Goal: Task Accomplishment & Management: Use online tool/utility

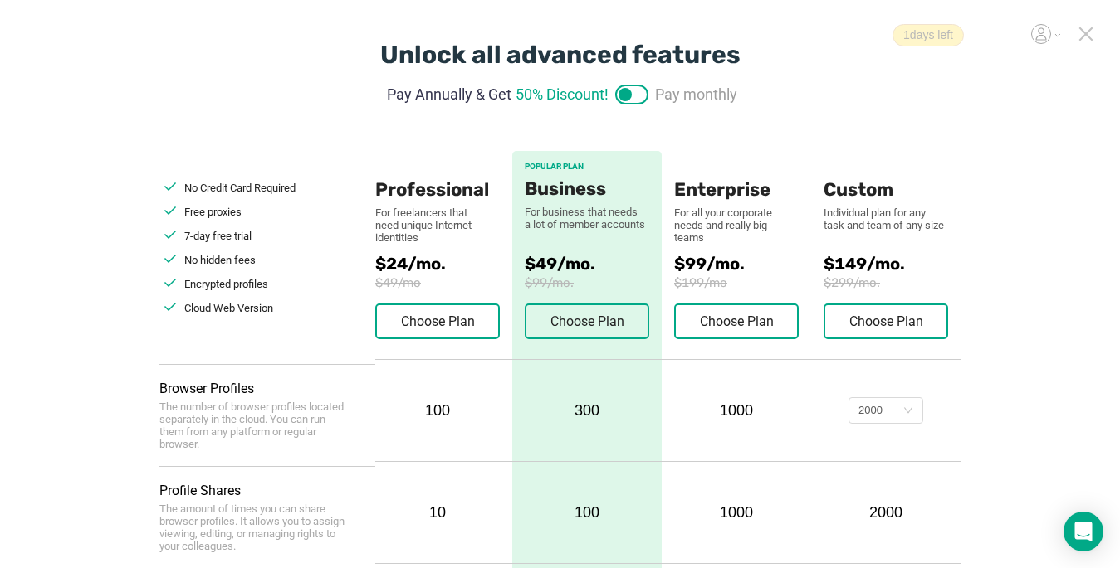
click at [836, 28] on icon at bounding box center [1085, 34] width 15 height 15
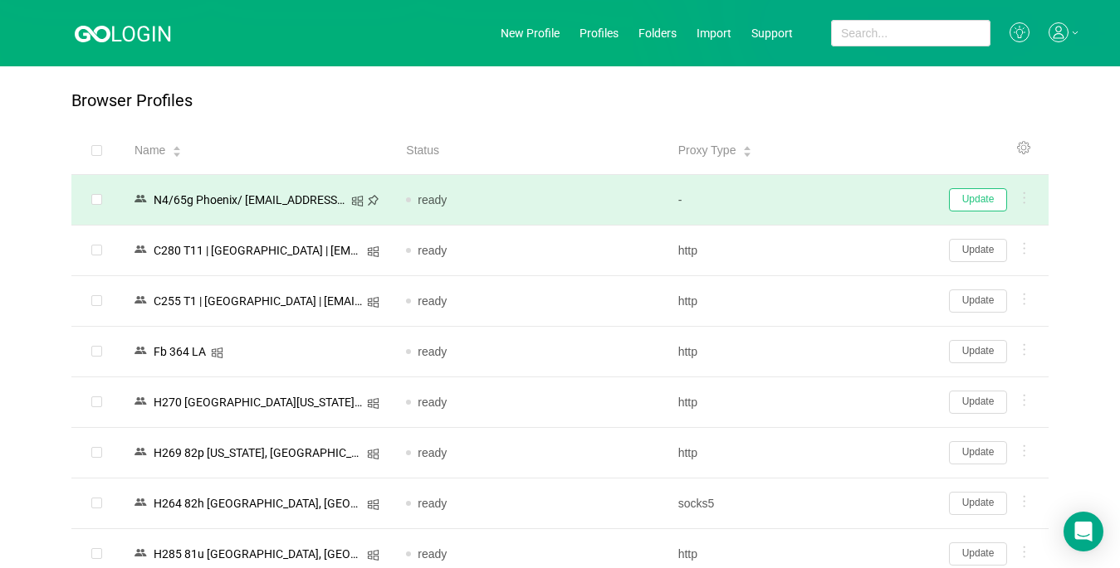
click at [836, 205] on button "Update" at bounding box center [978, 199] width 58 height 23
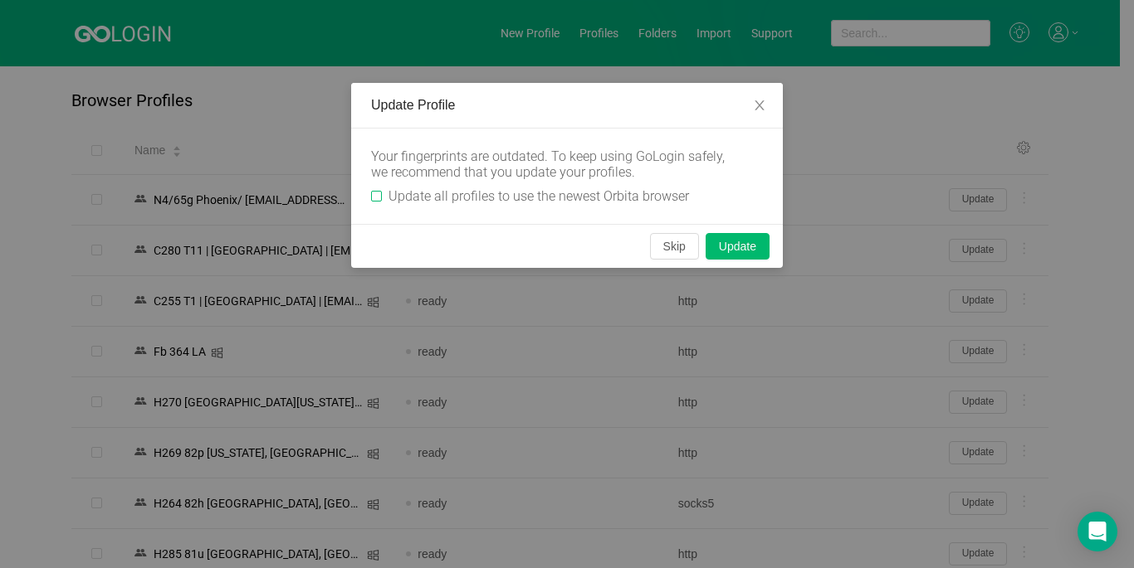
click at [372, 193] on input "Update all profiles to use the newest Orbita browser" at bounding box center [376, 196] width 11 height 11
checkbox input "true"
click at [665, 246] on button "Skip" at bounding box center [674, 246] width 49 height 27
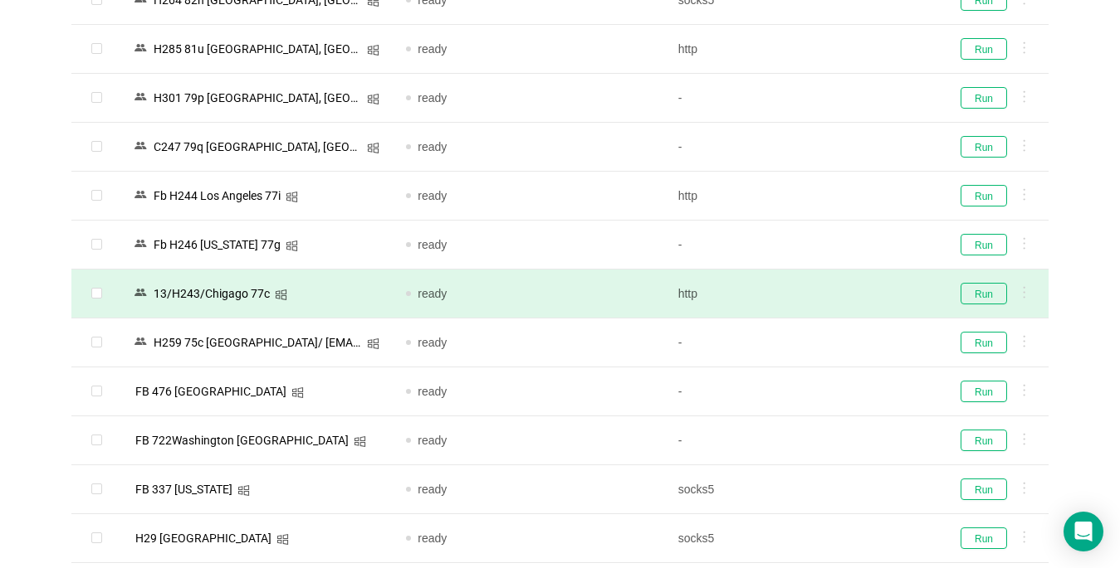
scroll to position [498, 0]
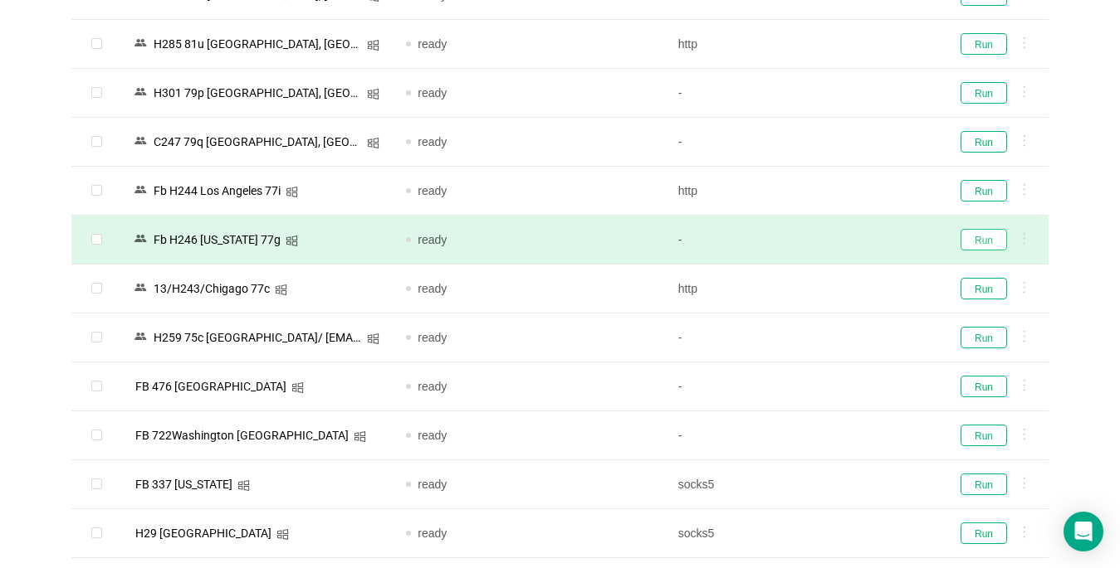
click at [836, 239] on button "Run" at bounding box center [983, 240] width 46 height 22
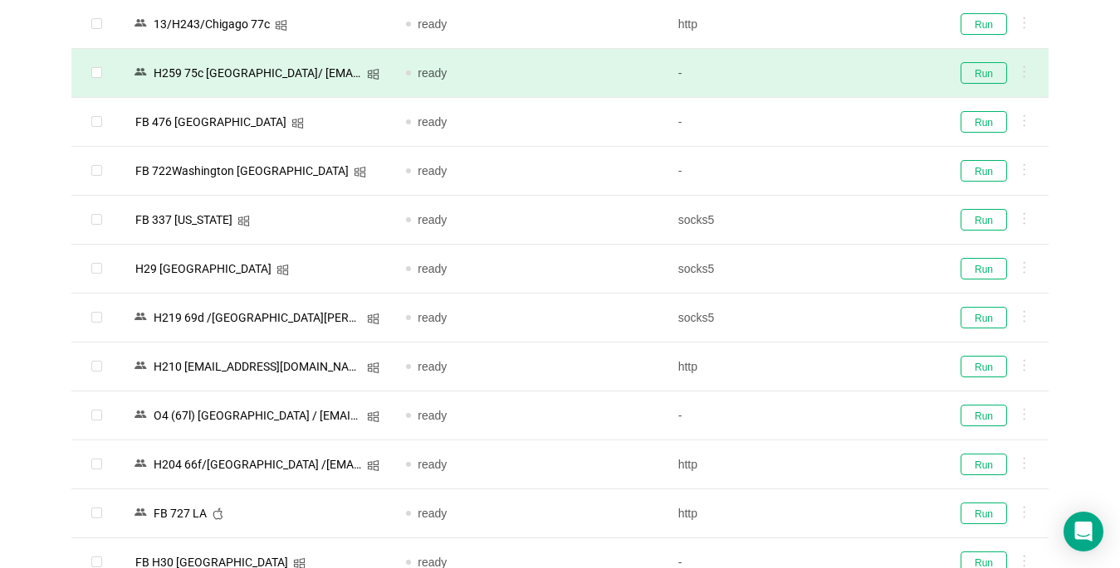
scroll to position [830, 0]
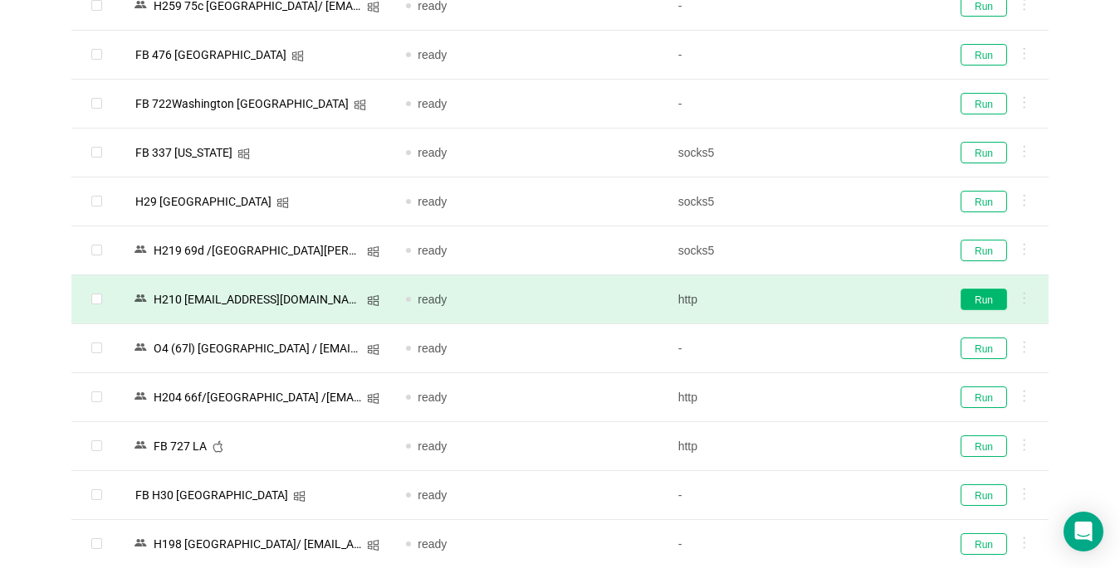
click at [836, 299] on button "Run" at bounding box center [983, 300] width 46 height 22
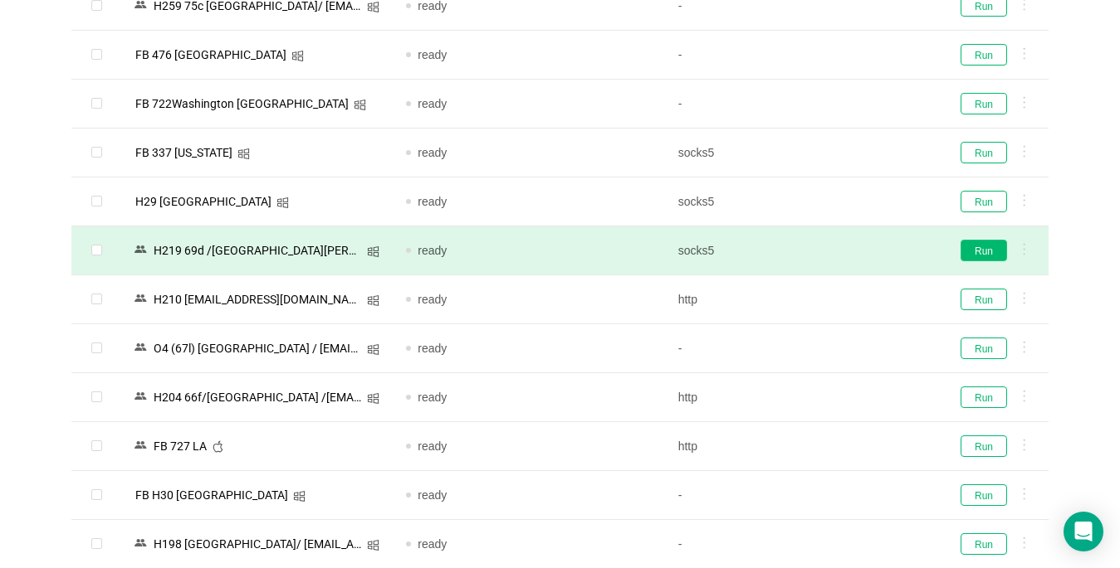
click at [836, 247] on button "Run" at bounding box center [983, 251] width 46 height 22
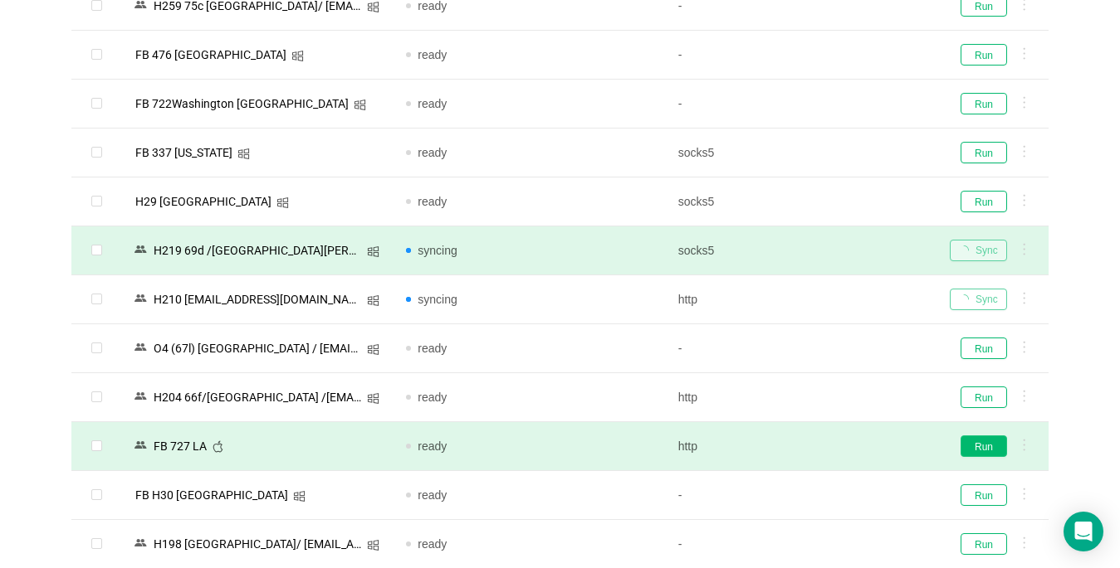
click at [836, 444] on button "Run" at bounding box center [983, 447] width 46 height 22
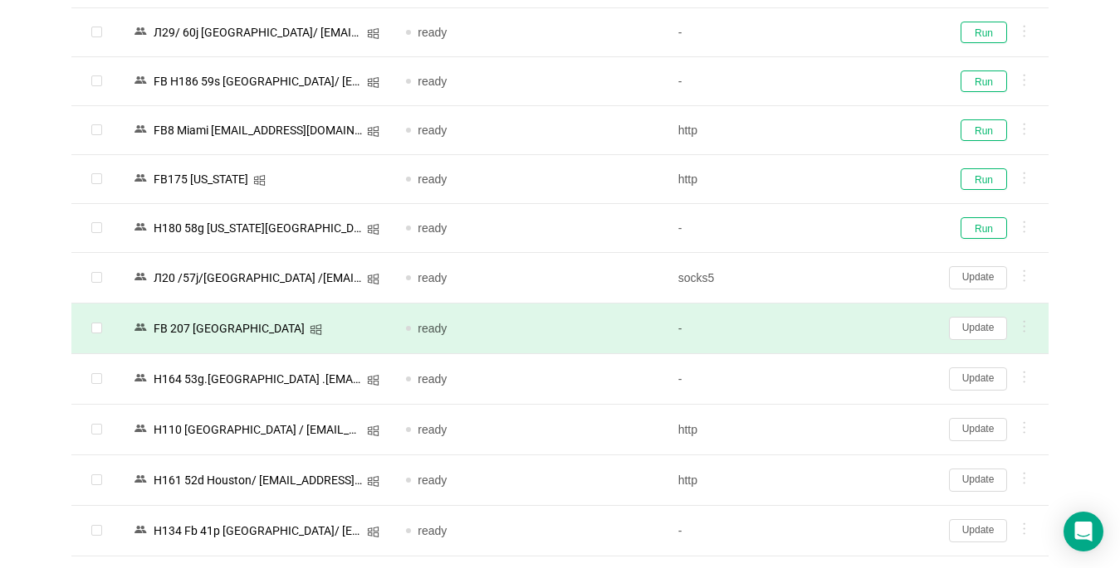
scroll to position [1328, 0]
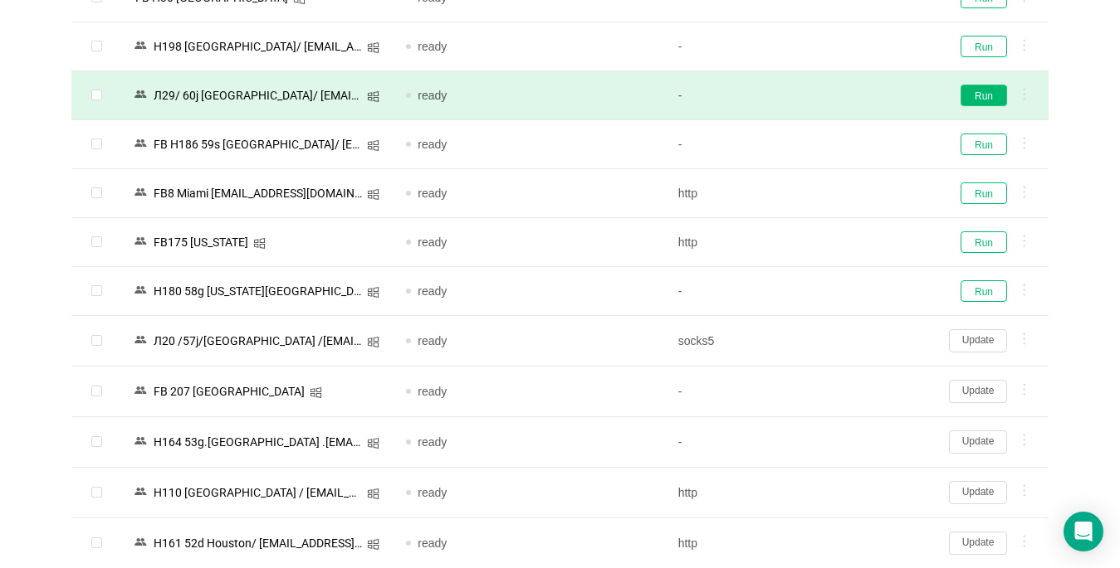
click at [836, 98] on button "Run" at bounding box center [983, 96] width 46 height 22
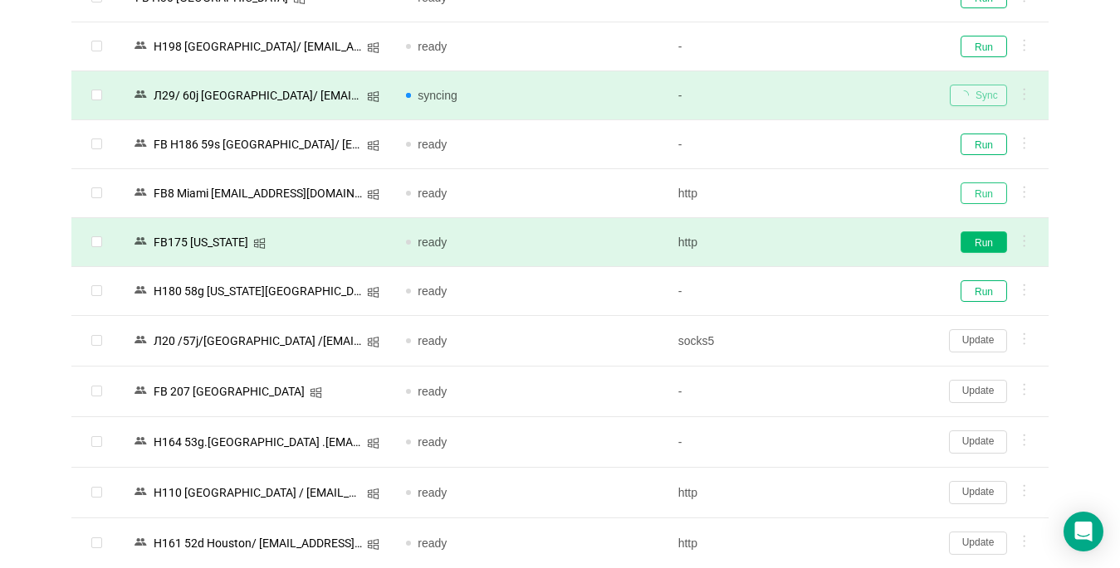
click at [836, 192] on button "Run" at bounding box center [983, 194] width 46 height 22
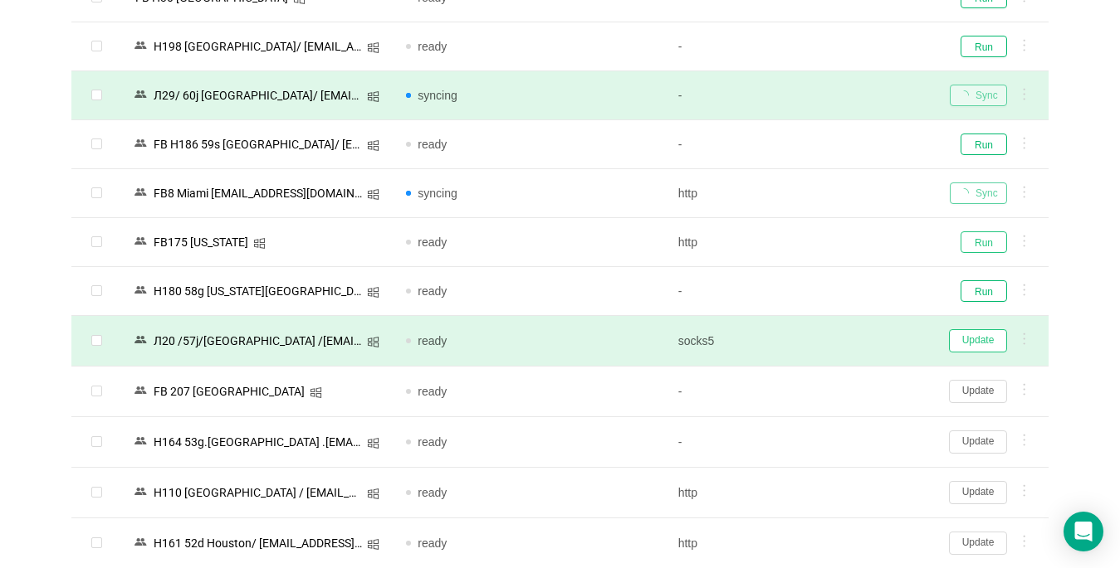
drag, startPoint x: 988, startPoint y: 242, endPoint x: 973, endPoint y: 337, distance: 96.6
click at [836, 242] on button "Run" at bounding box center [983, 243] width 46 height 22
click at [836, 337] on button "Update" at bounding box center [978, 340] width 58 height 23
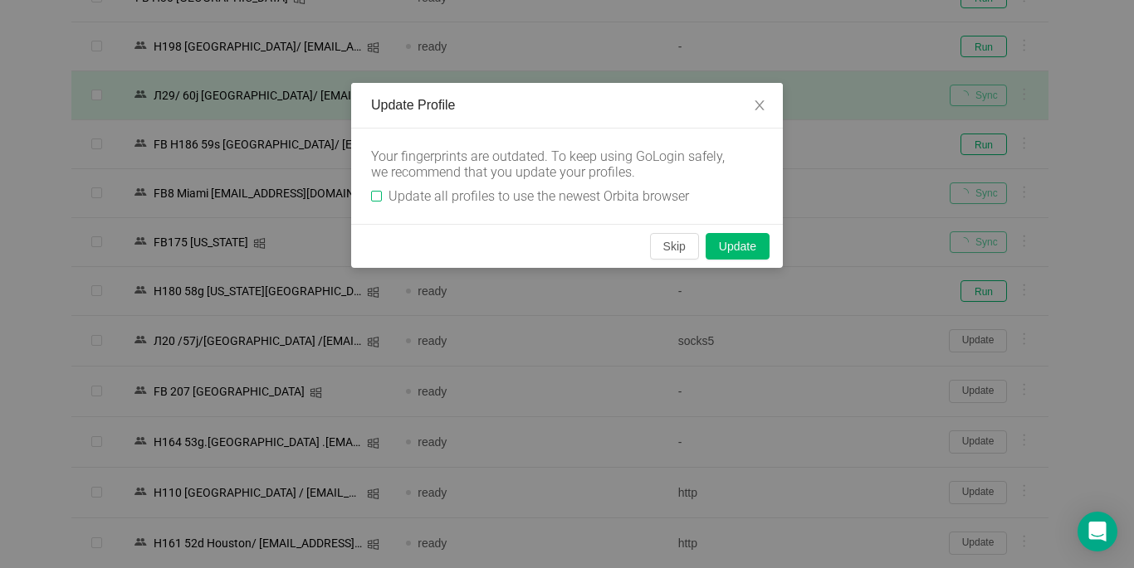
click at [376, 194] on input "Update all profiles to use the newest Orbita browser" at bounding box center [376, 196] width 11 height 11
checkbox input "true"
click at [666, 245] on button "Skip" at bounding box center [674, 246] width 49 height 27
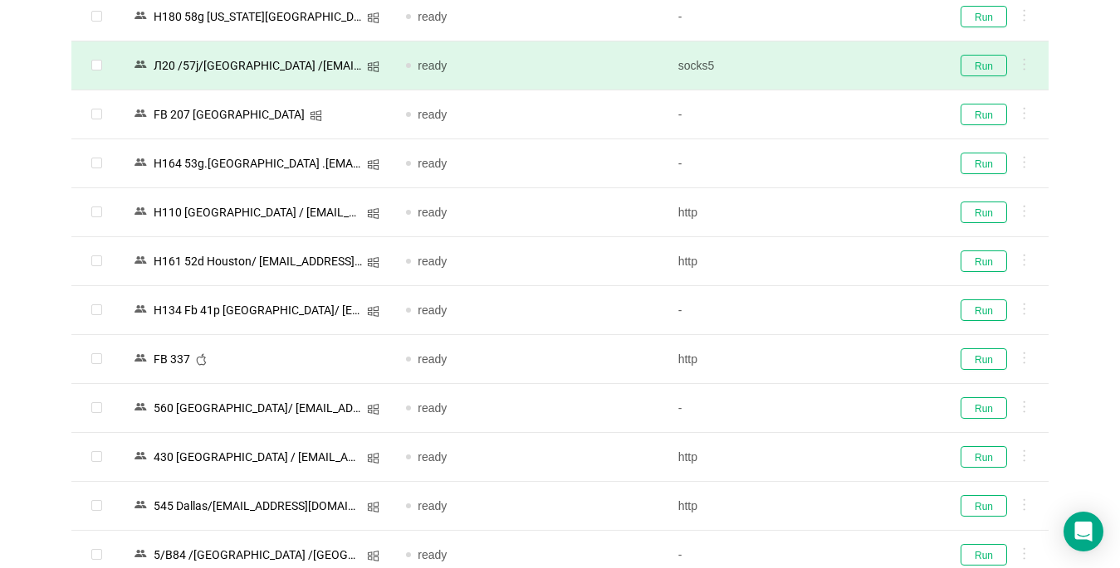
scroll to position [1660, 0]
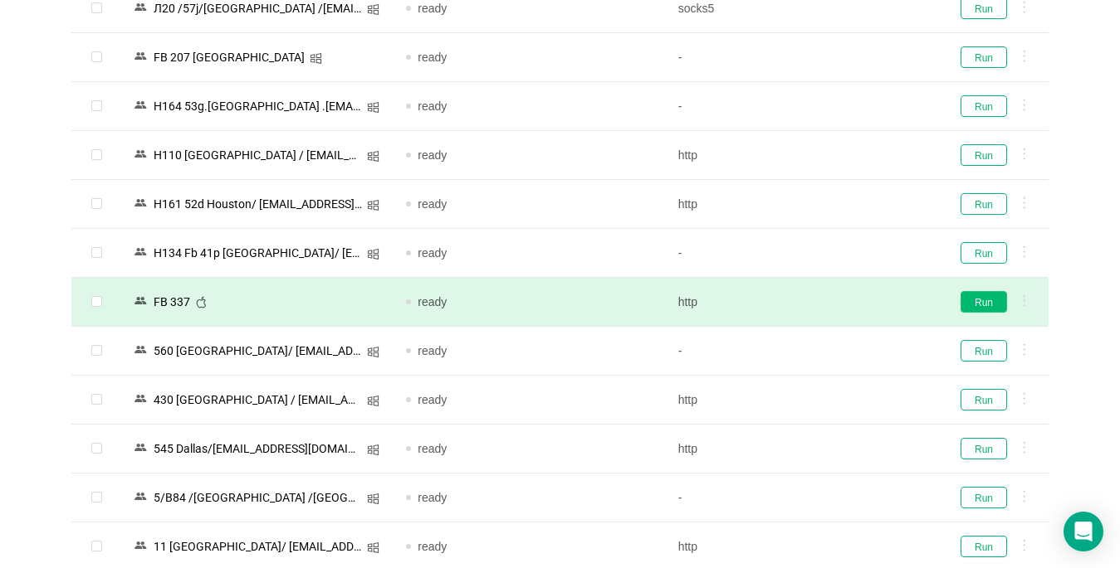
click at [836, 297] on button "Run" at bounding box center [983, 302] width 46 height 22
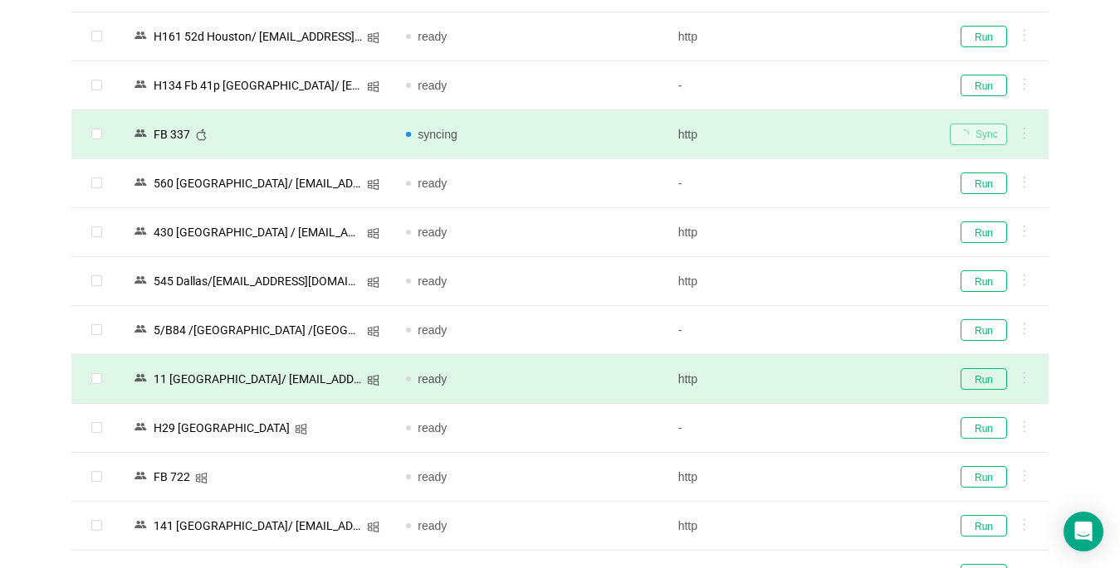
scroll to position [1909, 0]
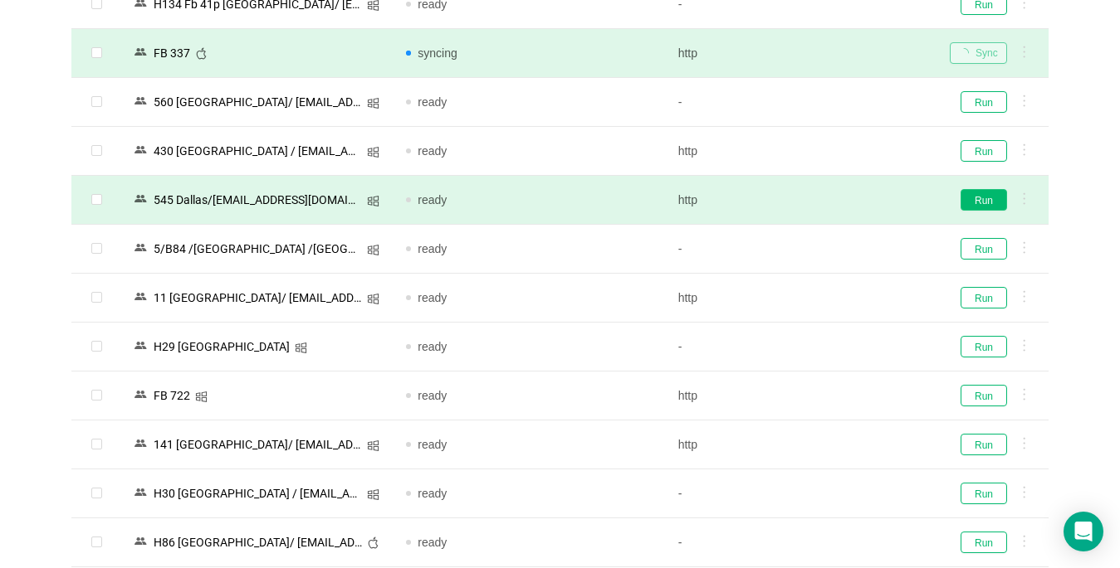
click at [836, 201] on button "Run" at bounding box center [983, 200] width 46 height 22
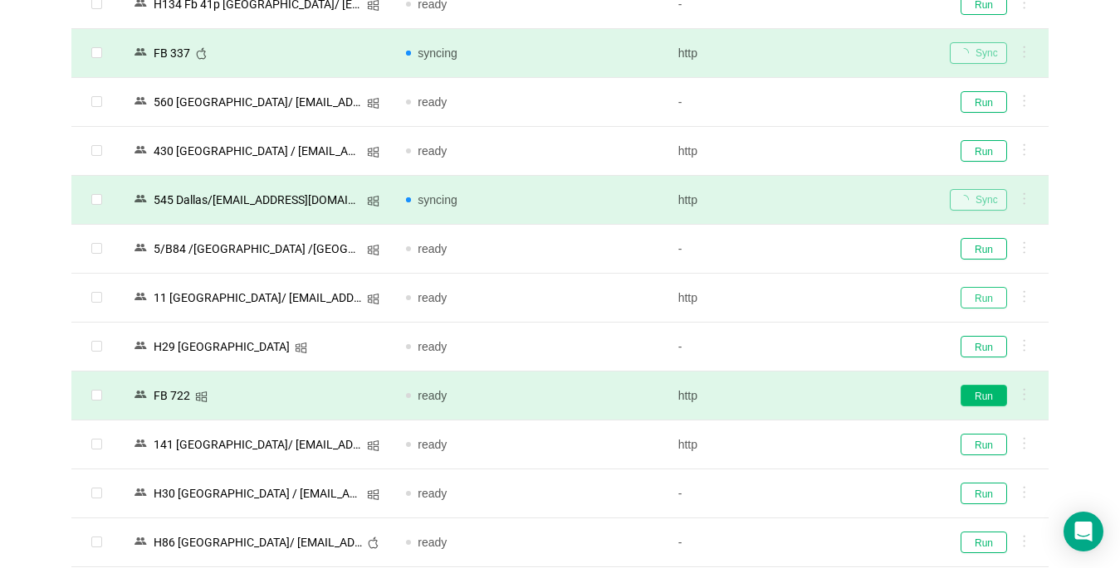
click at [836, 298] on button "Run" at bounding box center [983, 298] width 46 height 22
click at [836, 397] on button "Run" at bounding box center [983, 396] width 46 height 22
click at [836, 442] on button "Run" at bounding box center [983, 445] width 46 height 22
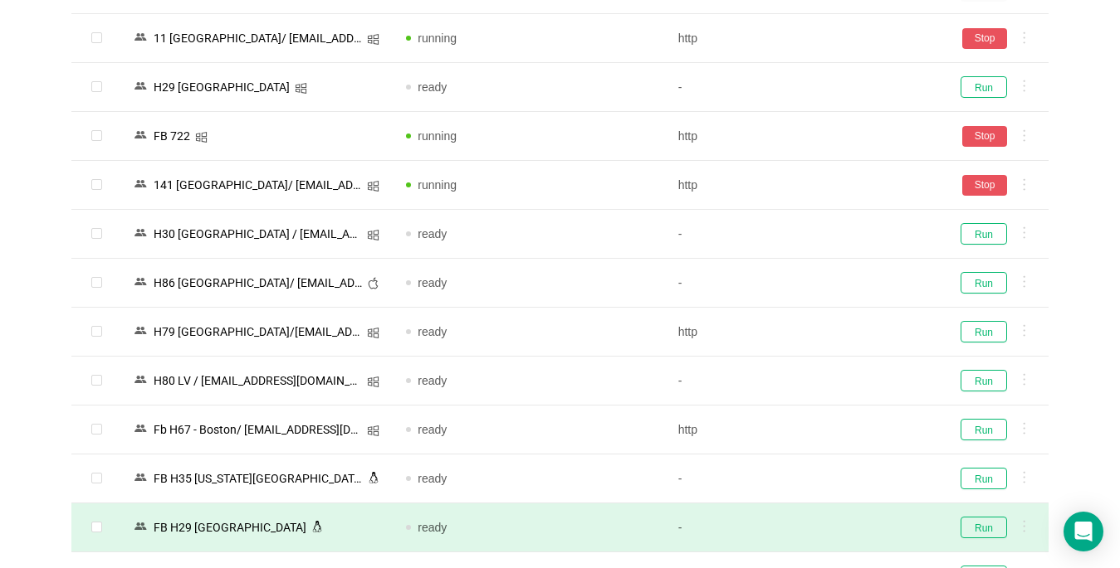
scroll to position [2241, 0]
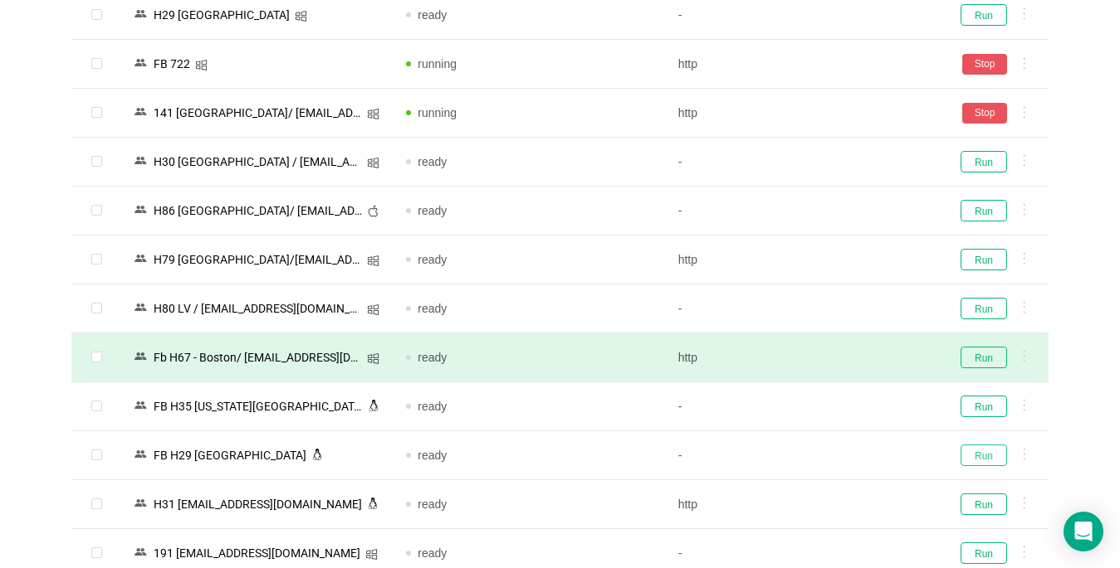
click at [836, 456] on button "Run" at bounding box center [983, 456] width 46 height 22
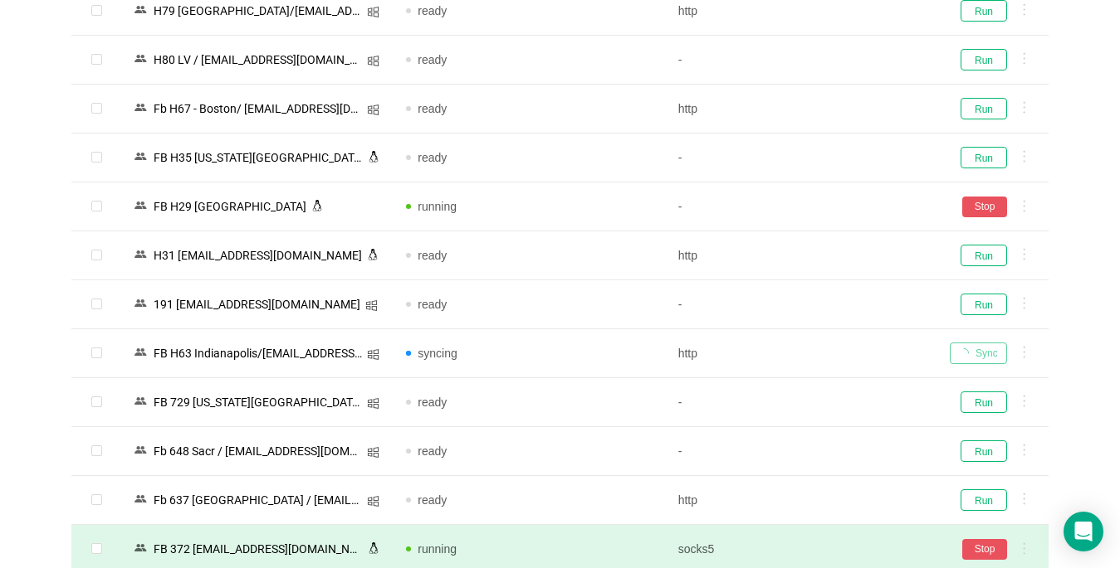
scroll to position [2739, 0]
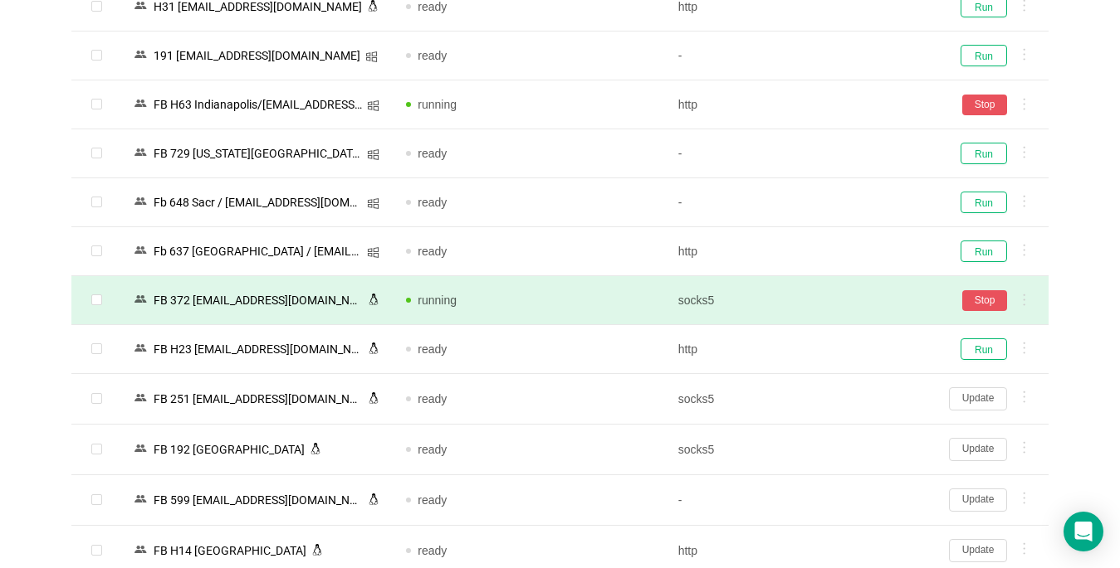
click at [836, 398] on button "Update" at bounding box center [978, 399] width 58 height 23
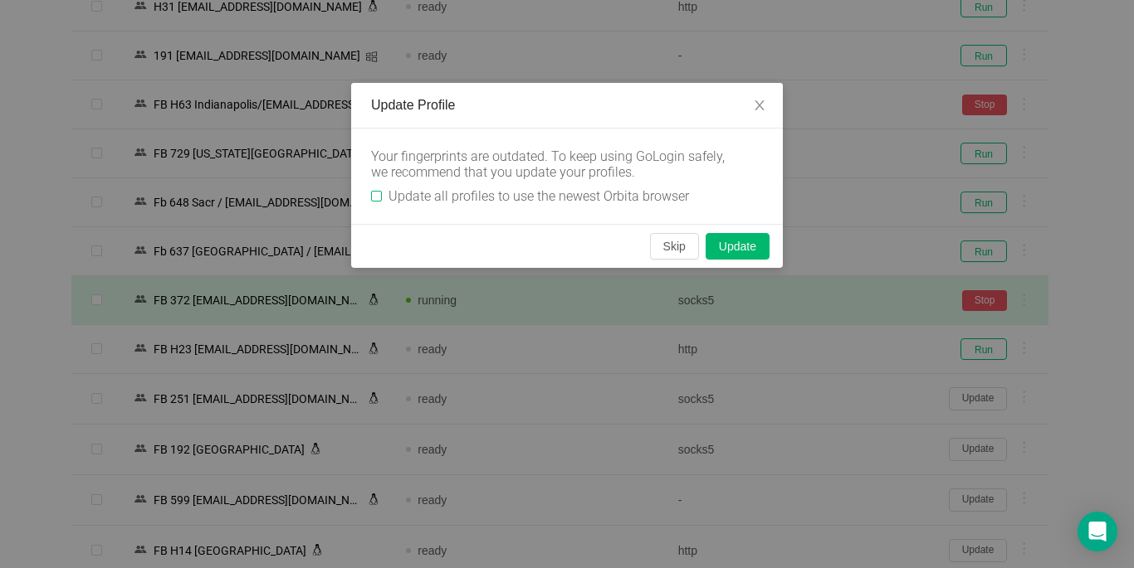
click at [373, 193] on input "Update all profiles to use the newest Orbita browser" at bounding box center [376, 196] width 11 height 11
checkbox input "true"
click at [670, 249] on button "Skip" at bounding box center [674, 246] width 49 height 27
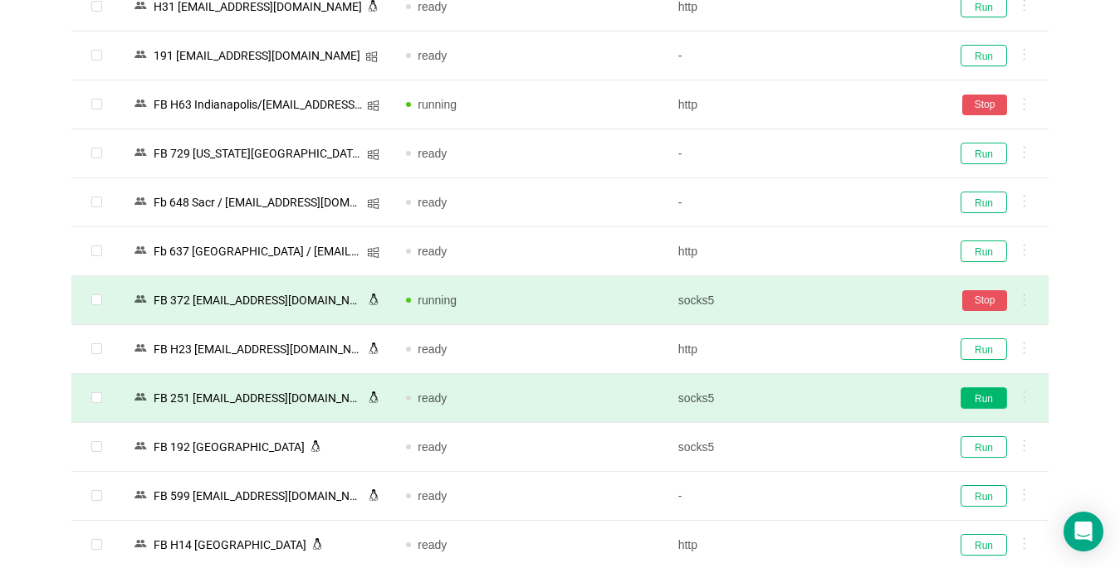
click at [836, 397] on button "Run" at bounding box center [983, 399] width 46 height 22
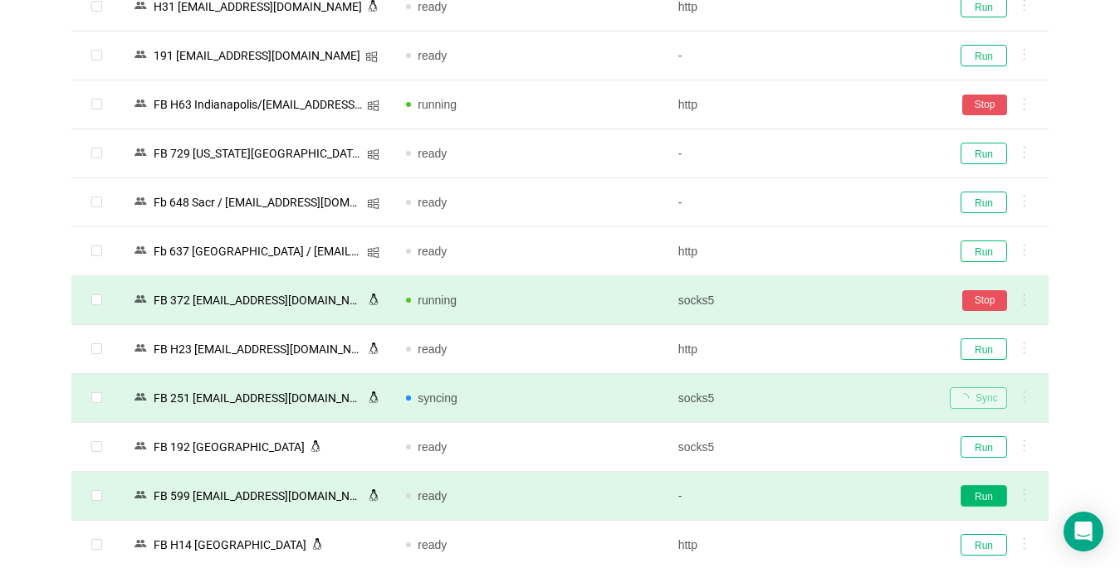
scroll to position [3071, 0]
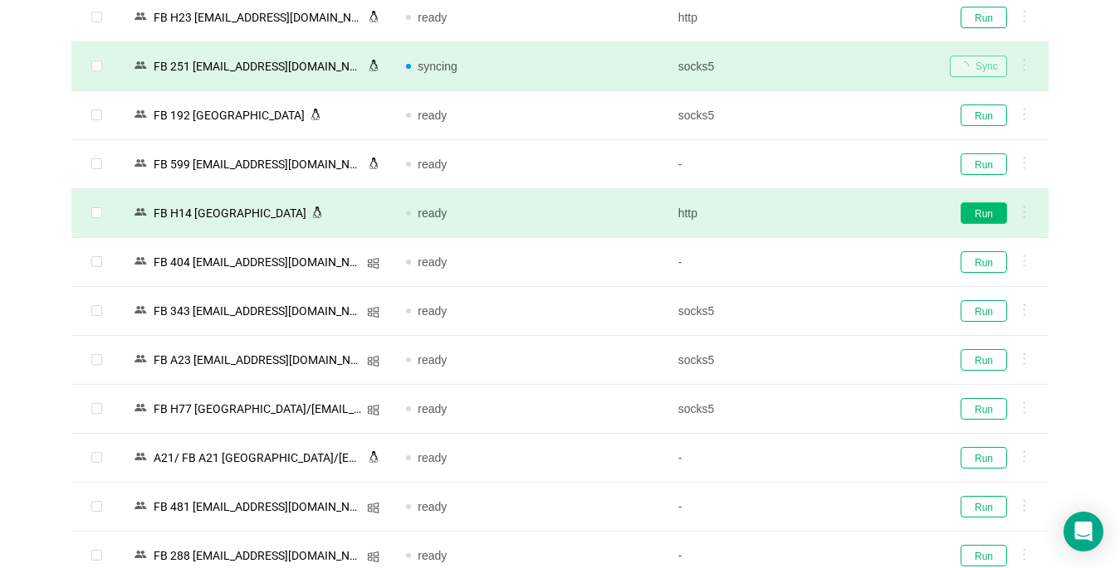
click at [836, 215] on button "Run" at bounding box center [983, 214] width 46 height 22
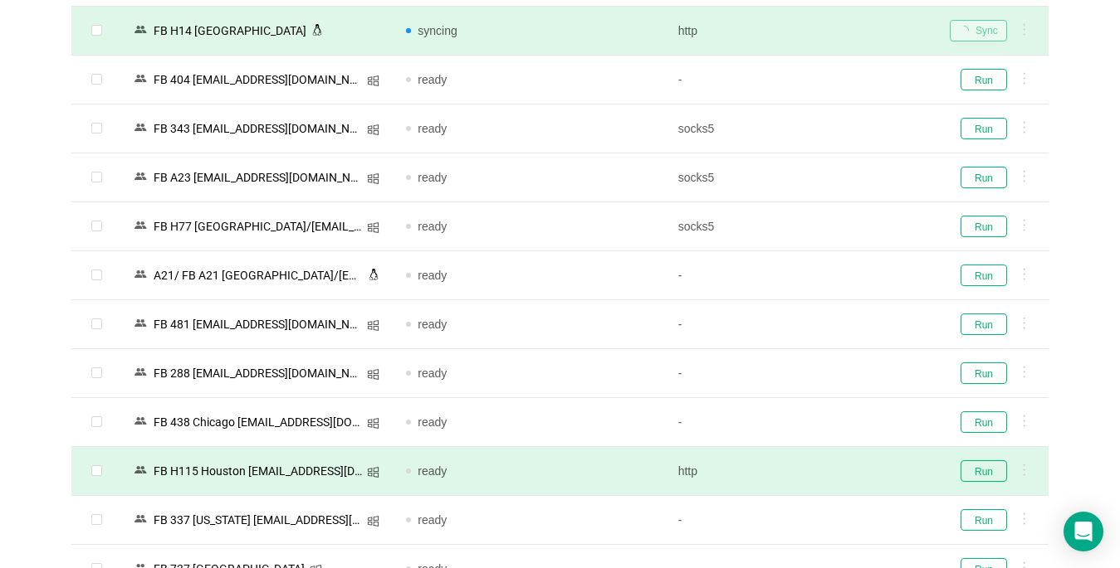
scroll to position [3320, 0]
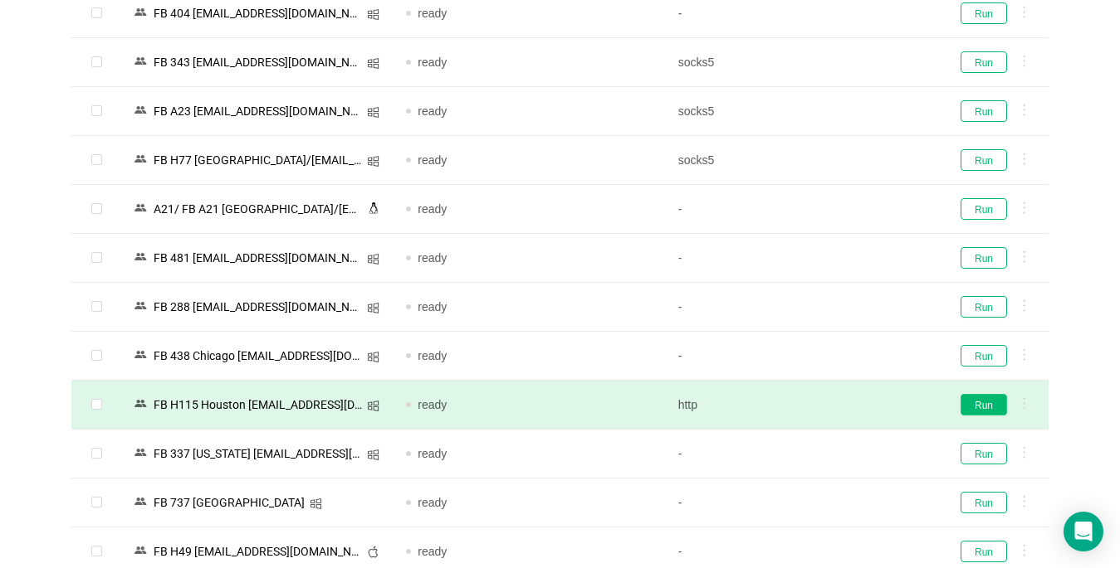
click at [836, 403] on button "Run" at bounding box center [983, 405] width 46 height 22
